Goal: Check status: Check status

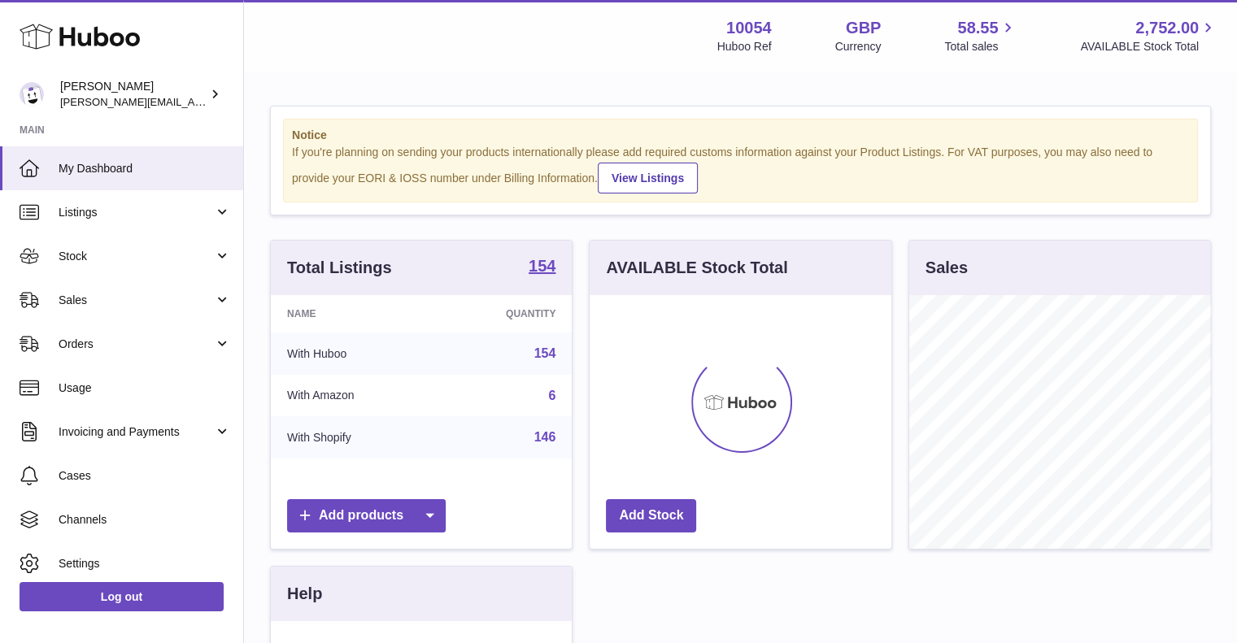
scroll to position [254, 302]
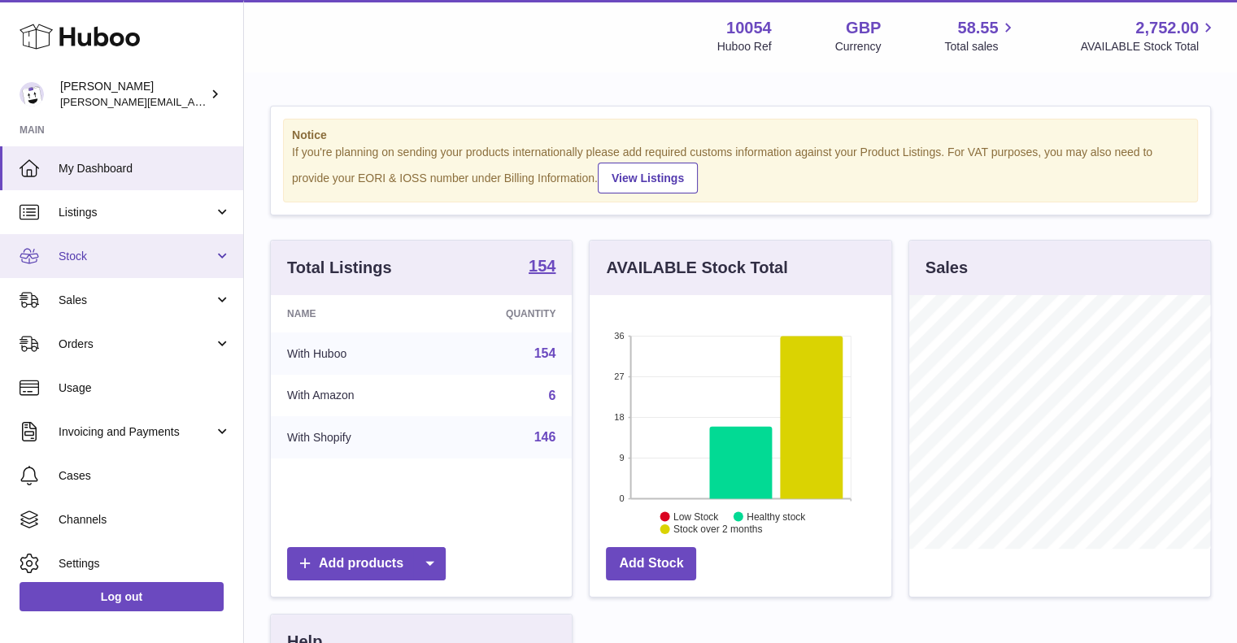
click at [85, 243] on link "Stock" at bounding box center [121, 256] width 243 height 44
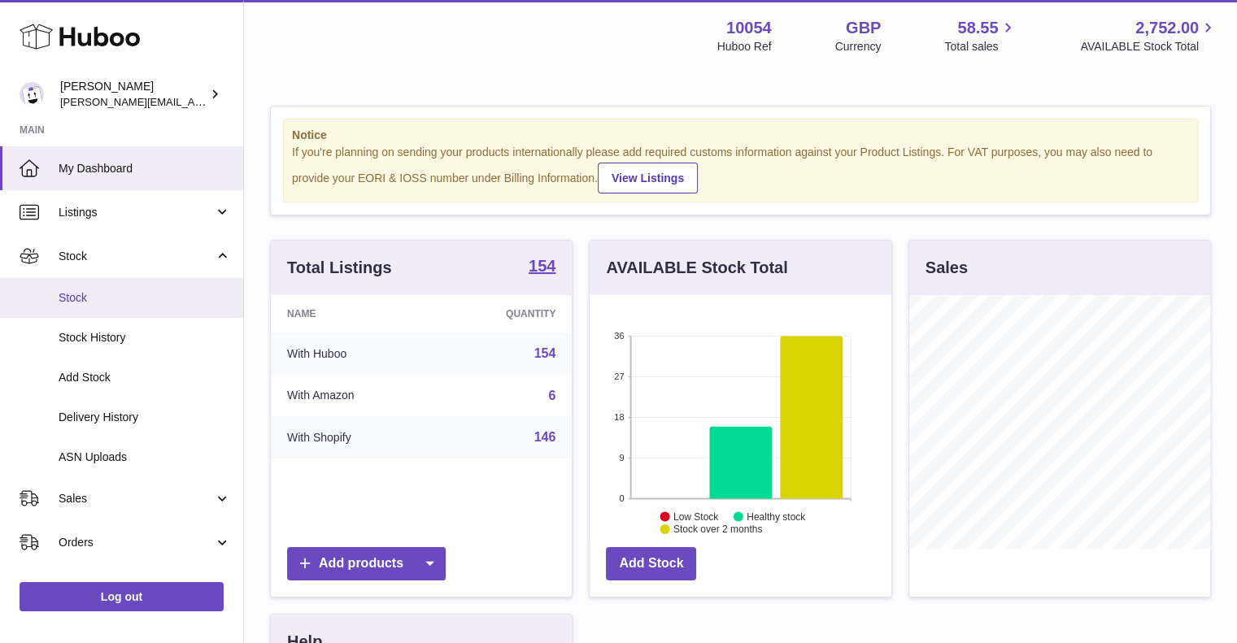
click at [91, 294] on span "Stock" at bounding box center [145, 297] width 172 height 15
drag, startPoint x: 91, startPoint y: 294, endPoint x: 78, endPoint y: 298, distance: 13.6
click at [78, 298] on span "Stock" at bounding box center [145, 297] width 172 height 15
click at [81, 305] on link "Stock" at bounding box center [121, 298] width 243 height 40
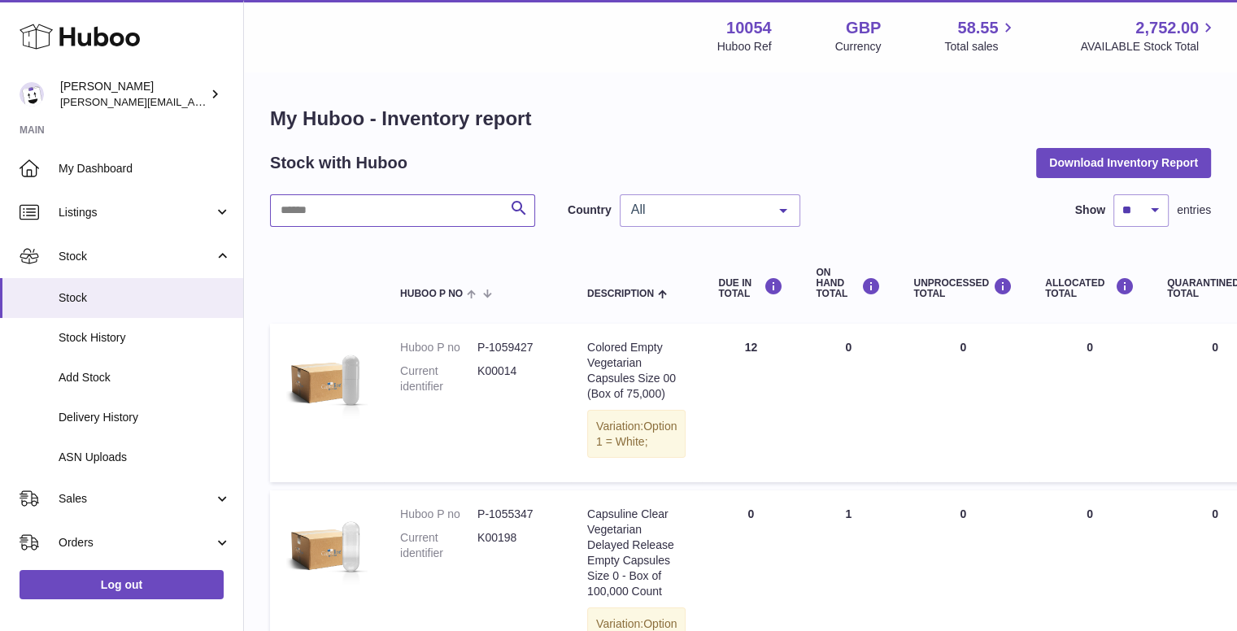
click at [359, 207] on input "text" at bounding box center [402, 210] width 265 height 33
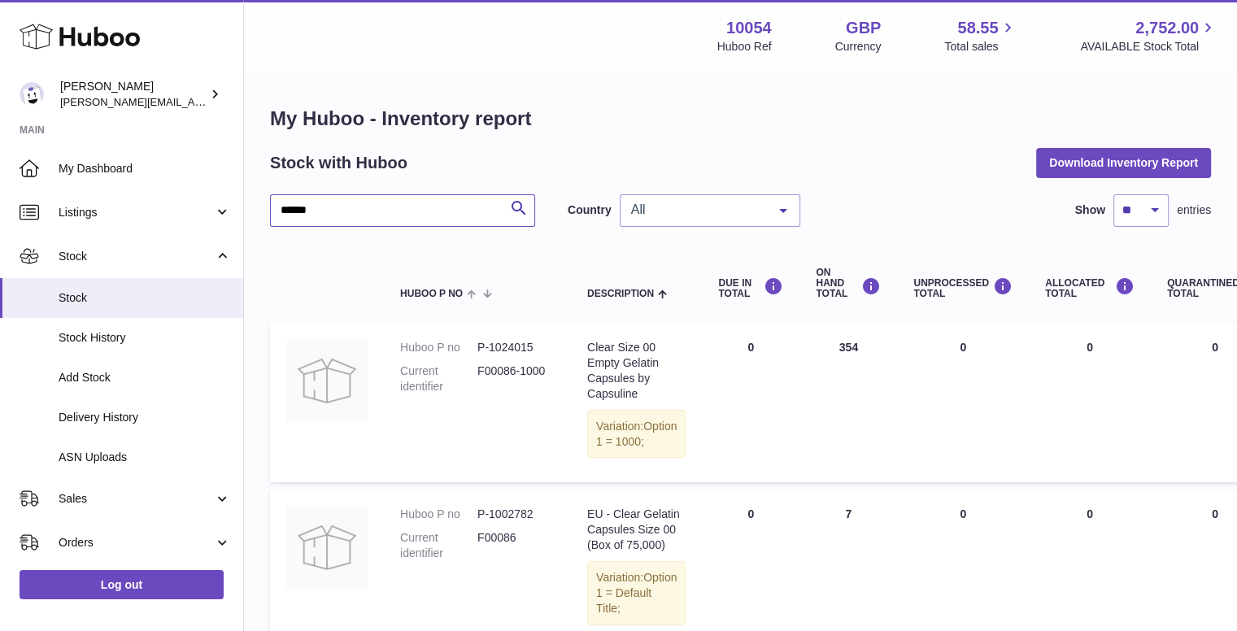
type input "******"
click at [706, 216] on span "All" at bounding box center [697, 210] width 140 height 16
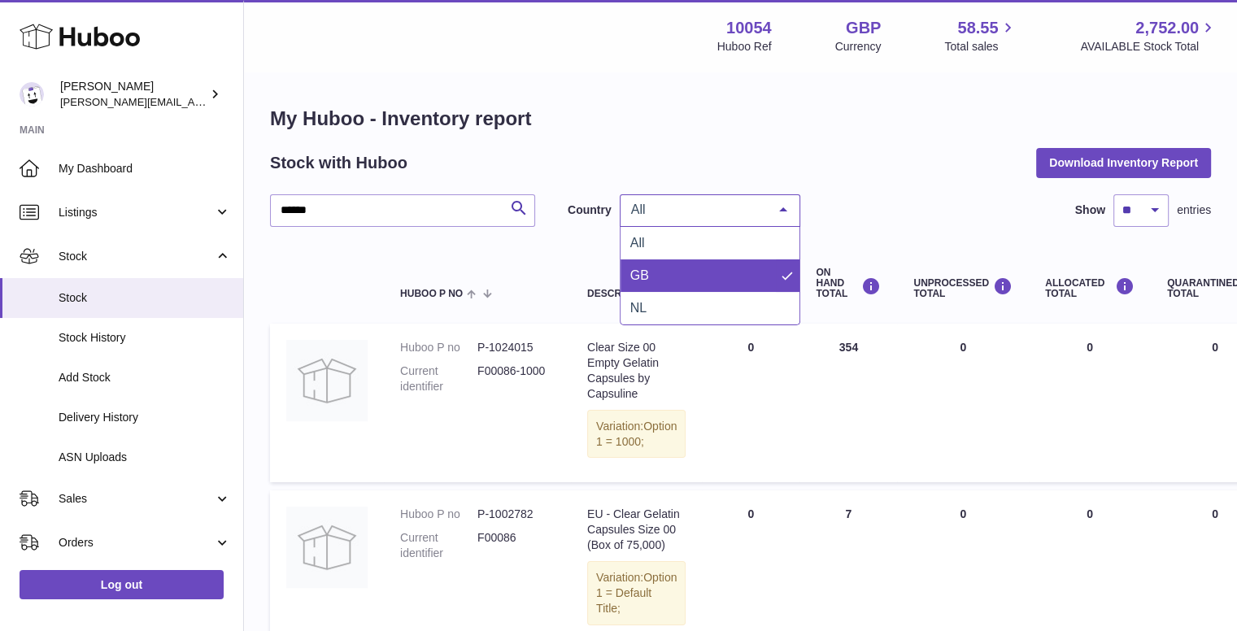
click at [703, 266] on span "GB" at bounding box center [710, 275] width 179 height 33
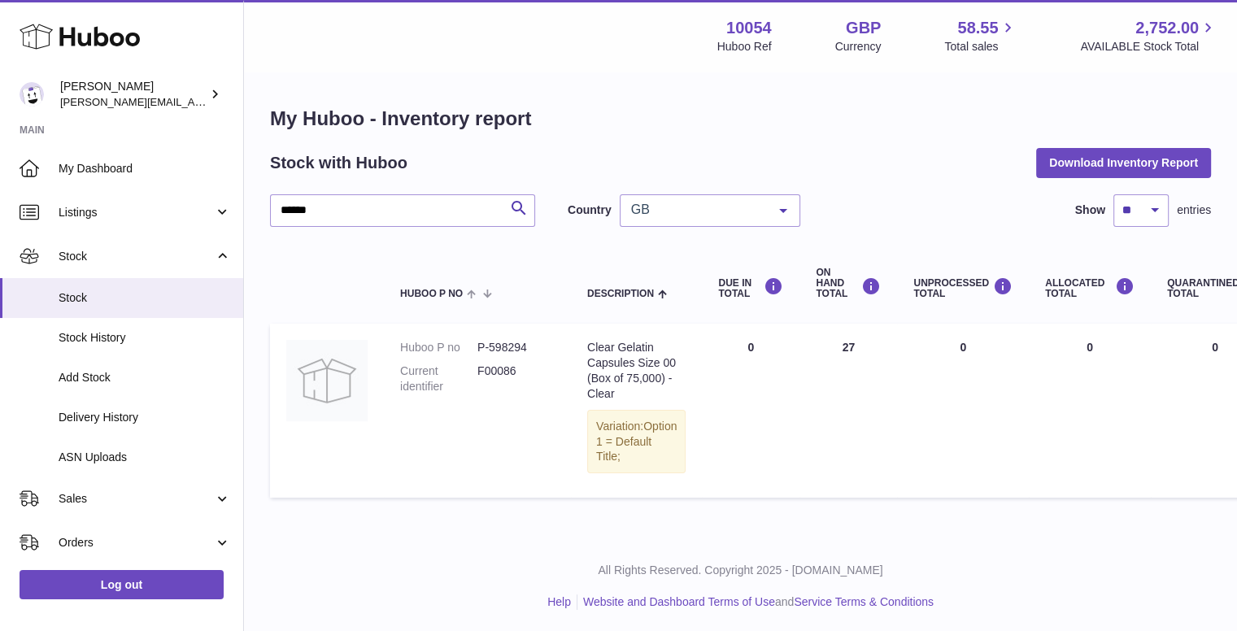
click at [552, 535] on div "My Huboo - Inventory report Stock with Huboo Download Inventory Report ****** S…" at bounding box center [740, 305] width 993 height 465
